Goal: Task Accomplishment & Management: Use online tool/utility

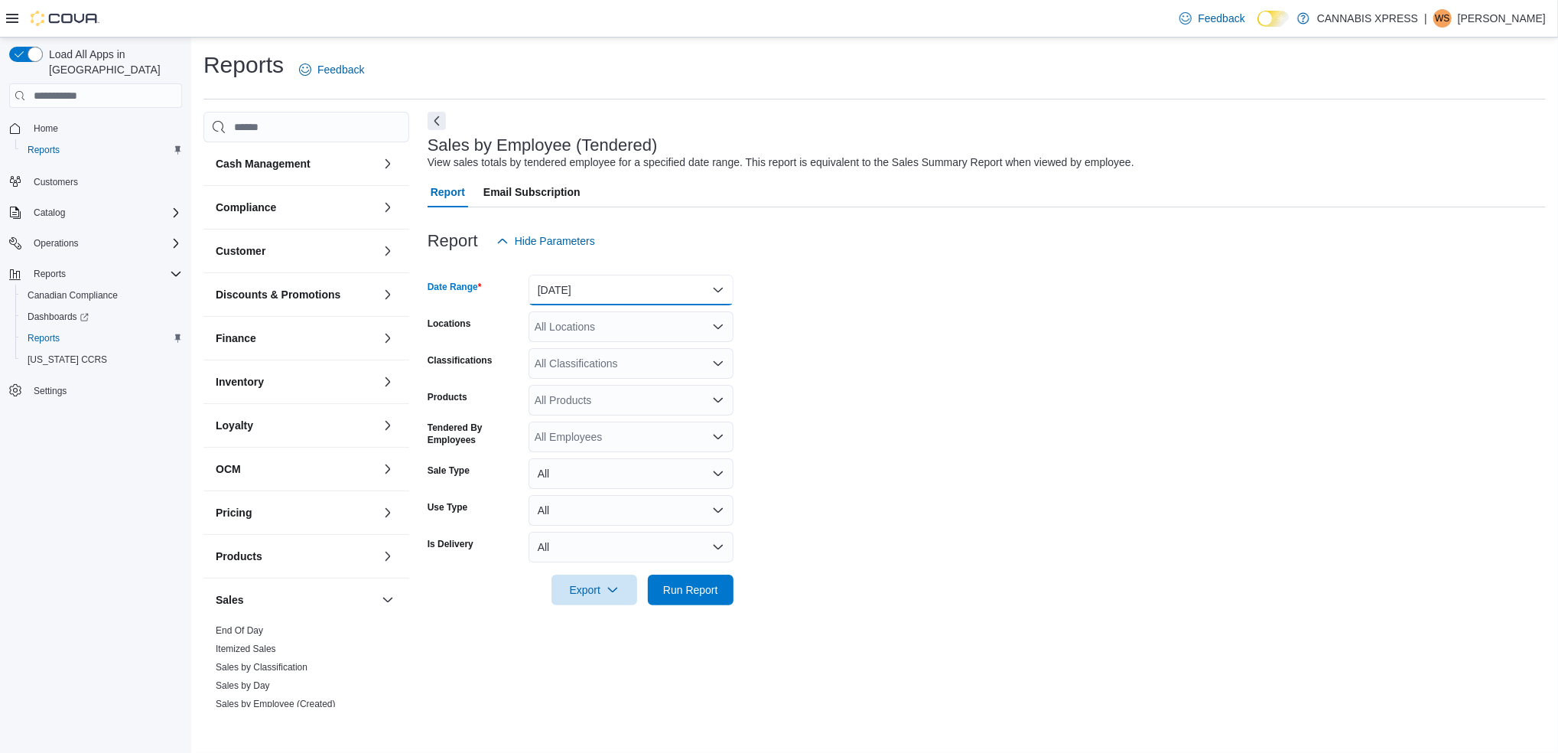
click at [576, 280] on button "[DATE]" at bounding box center [631, 290] width 205 height 31
click at [570, 355] on span "[DATE]" at bounding box center [640, 351] width 174 height 18
click at [585, 329] on div "All Locations" at bounding box center [631, 326] width 205 height 31
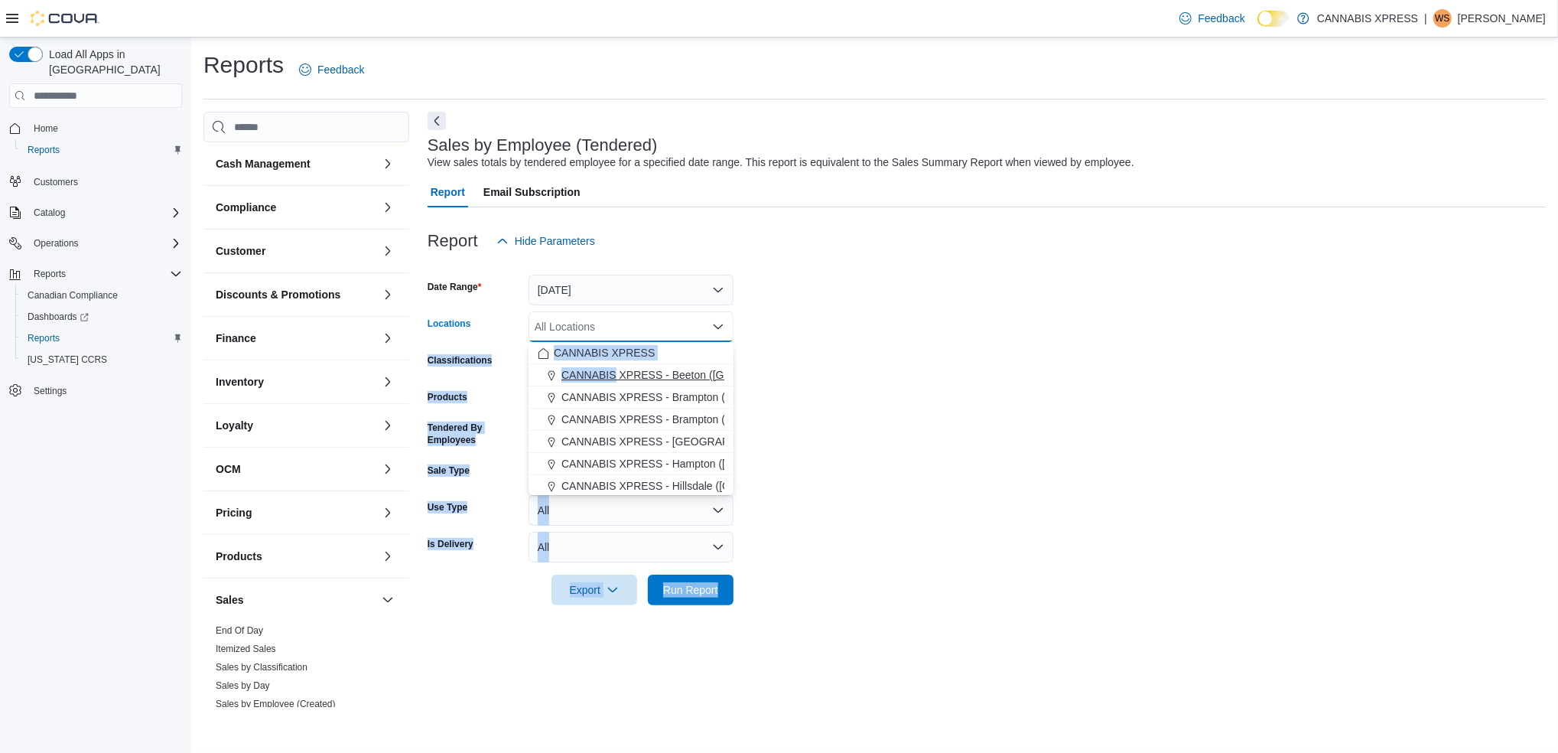
drag, startPoint x: 585, startPoint y: 329, endPoint x: 604, endPoint y: 379, distance: 54.0
click at [604, 379] on body "Feedback Dark Mode CANNABIS XPRESS | WS [PERSON_NAME] Load All Apps in [GEOGRAP…" at bounding box center [779, 376] width 1558 height 753
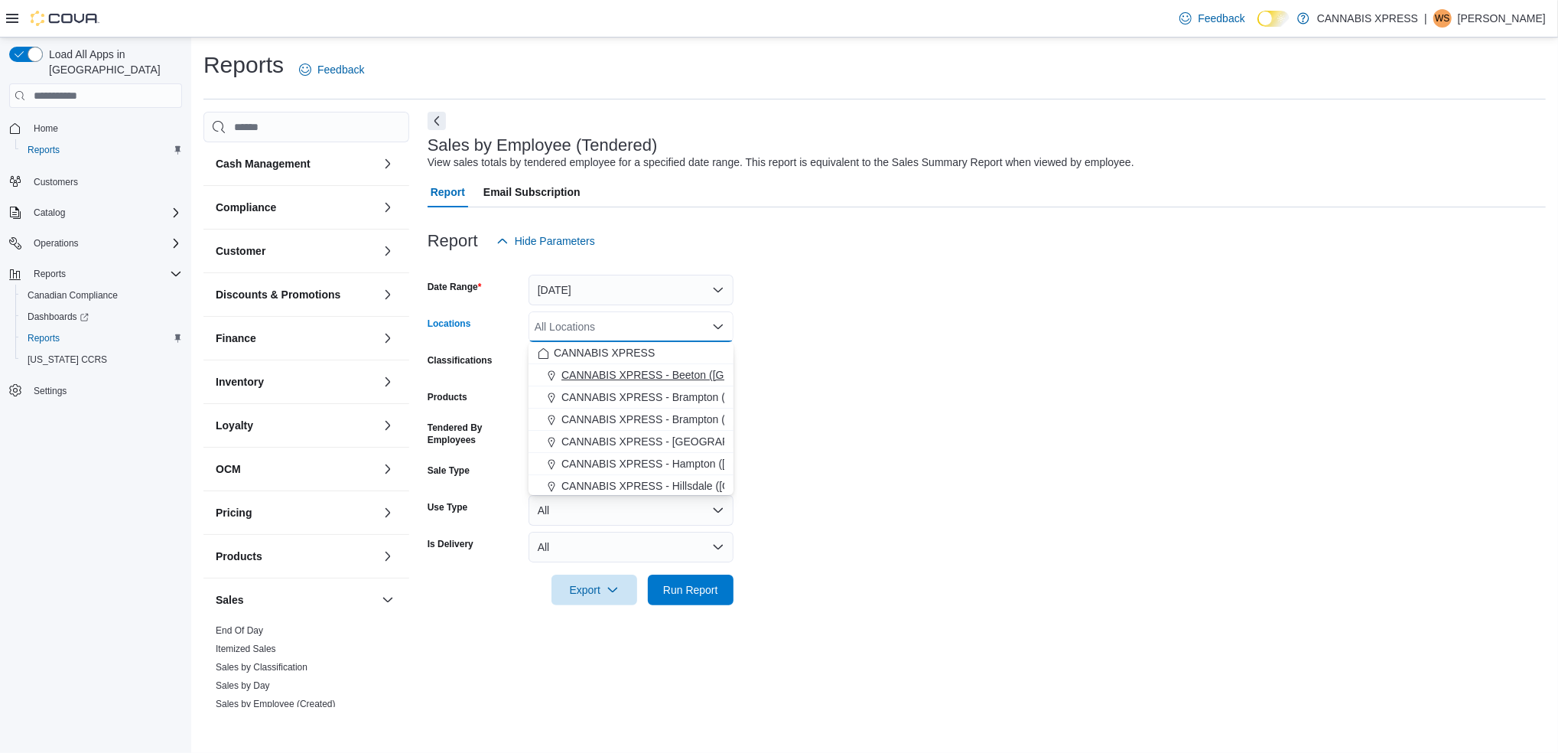
click at [604, 379] on span "CANNABIS XPRESS - Beeton ([GEOGRAPHIC_DATA])" at bounding box center [694, 374] width 266 height 15
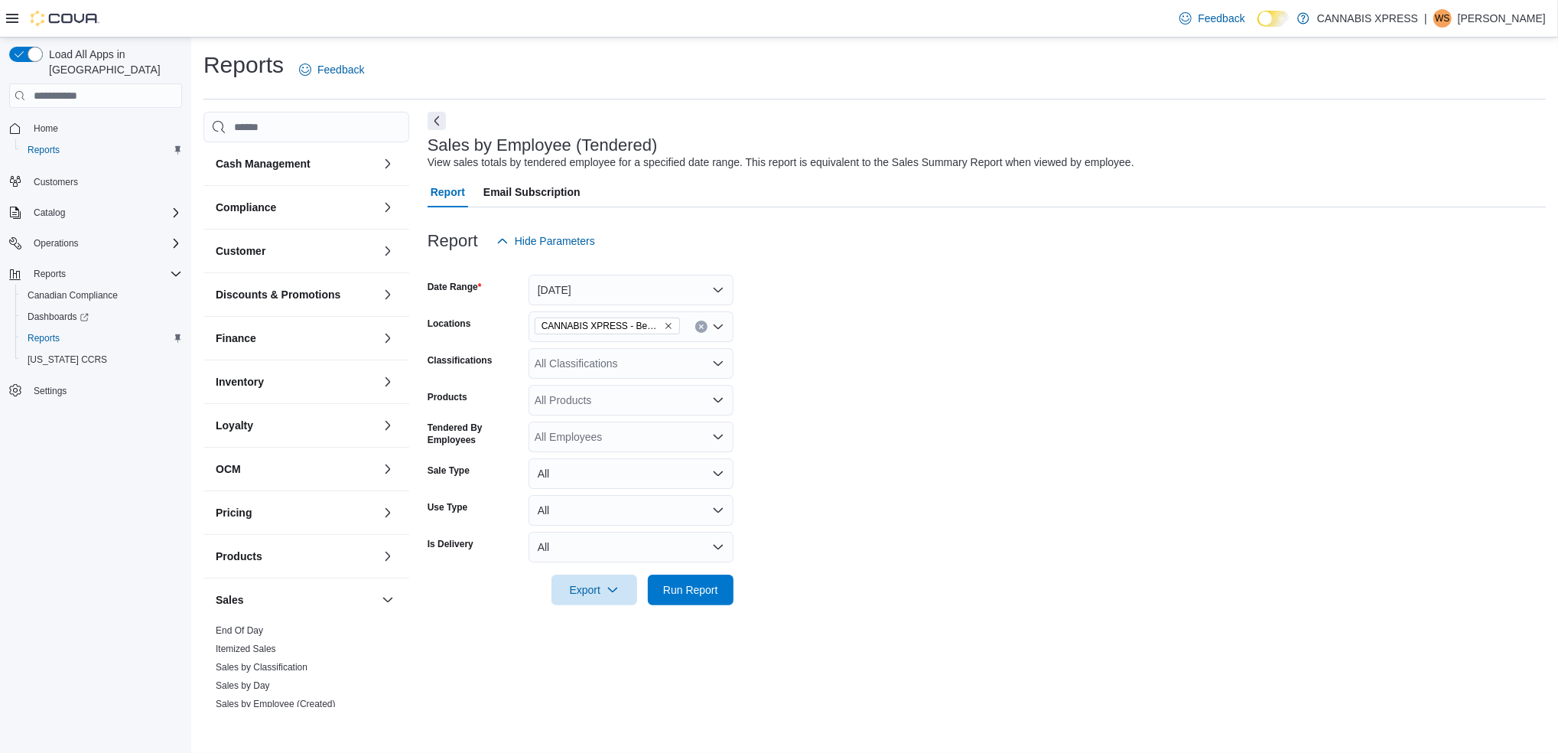
click at [886, 329] on form "Date Range [DATE] Locations CANNABIS XPRESS - Beeton (Main Street) Classificati…" at bounding box center [987, 430] width 1118 height 349
click at [690, 600] on span "Run Report" at bounding box center [690, 589] width 67 height 31
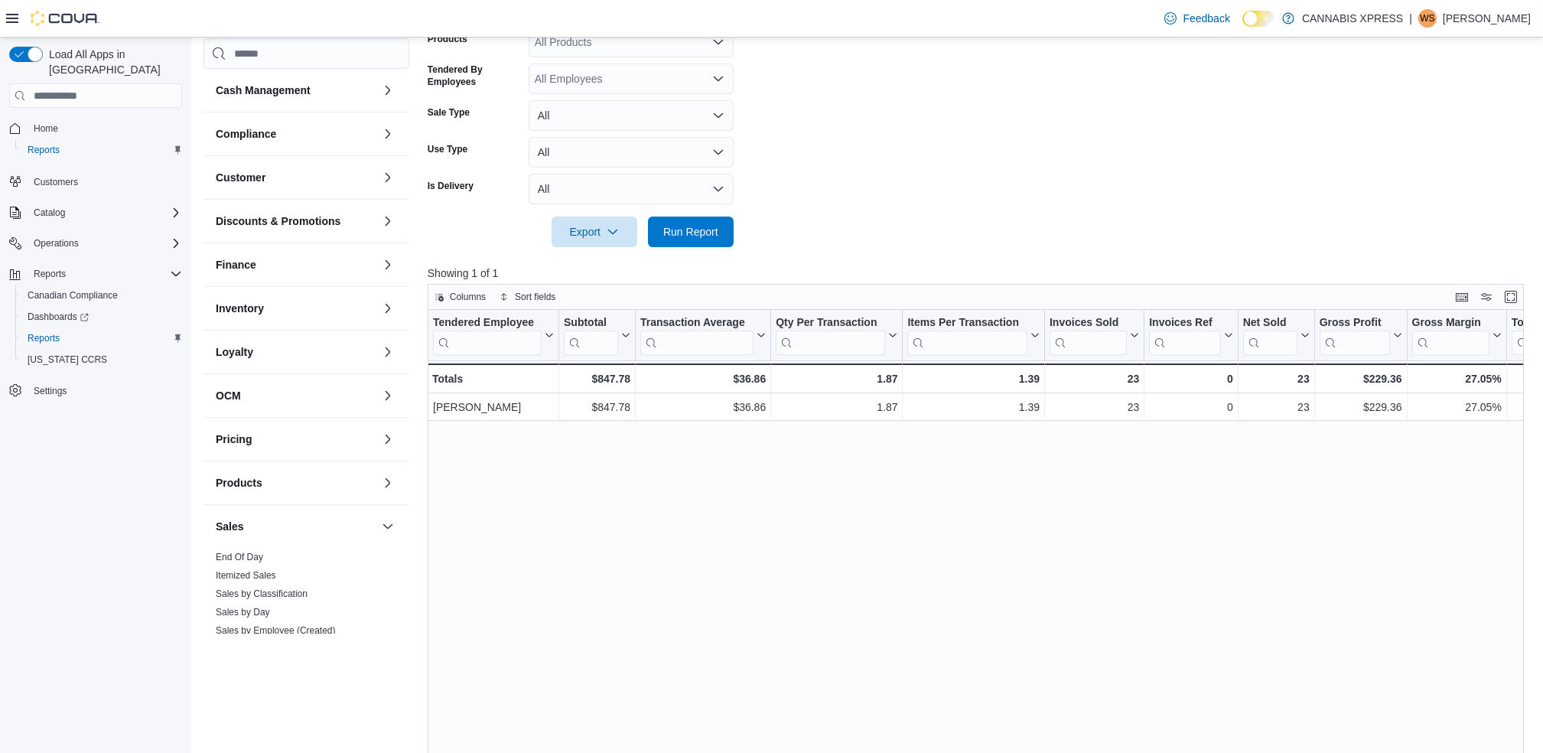
scroll to position [357, 0]
